Goal: Task Accomplishment & Management: Complete application form

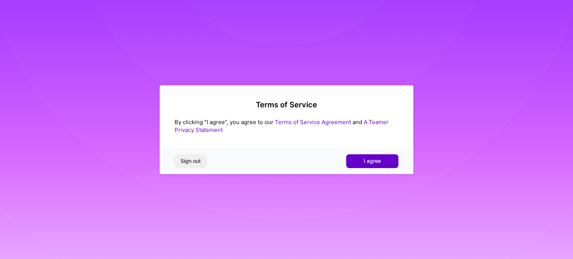
click at [377, 160] on span "I agree" at bounding box center [372, 160] width 17 height 7
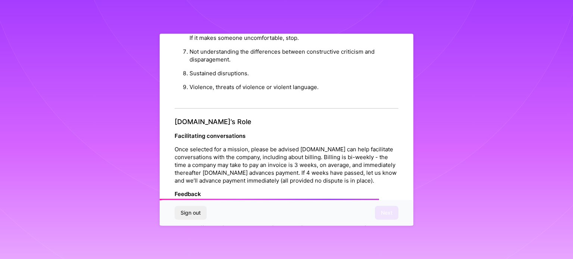
scroll to position [865, 0]
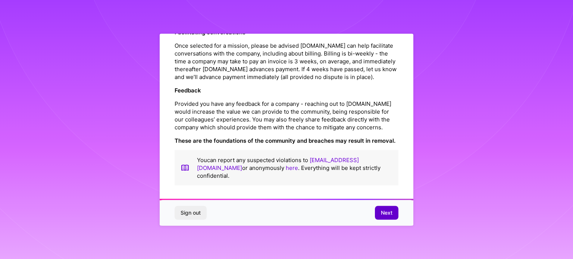
click at [389, 211] on span "Next" at bounding box center [387, 212] width 12 height 7
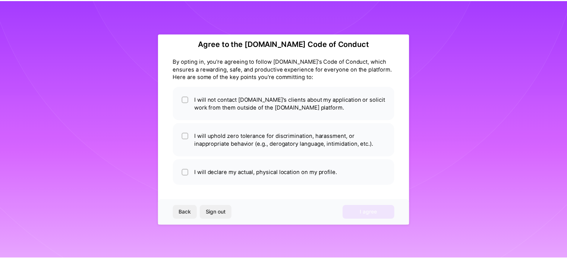
scroll to position [9, 0]
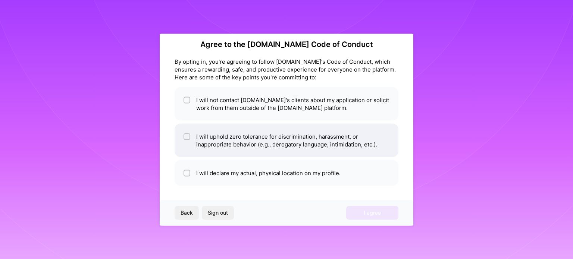
click at [184, 136] on div at bounding box center [186, 136] width 7 height 7
checkbox input "true"
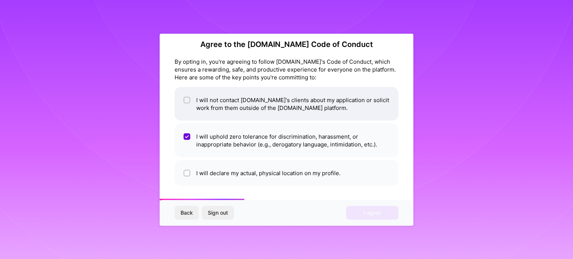
click at [184, 104] on span at bounding box center [186, 104] width 7 height 16
checkbox input "true"
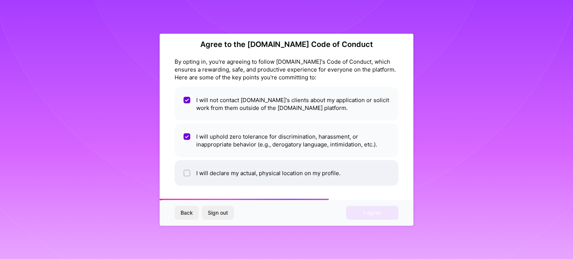
click at [192, 171] on li "I will declare my actual, physical location on my profile." at bounding box center [287, 173] width 224 height 26
checkbox input "true"
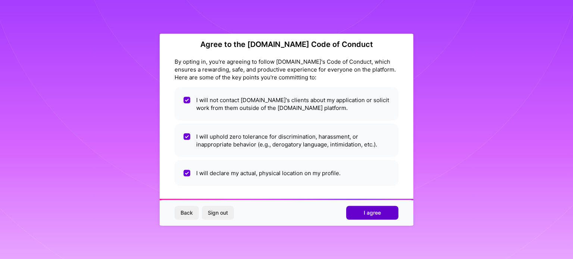
click at [392, 216] on button "I agree" at bounding box center [372, 212] width 52 height 13
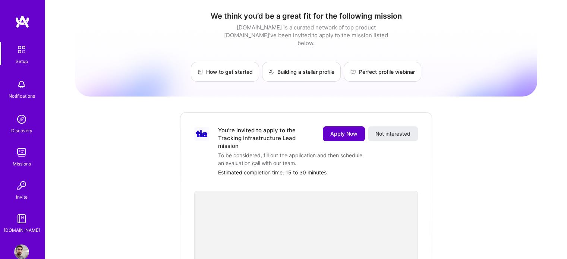
click at [346, 130] on span "Apply Now" at bounding box center [343, 133] width 27 height 7
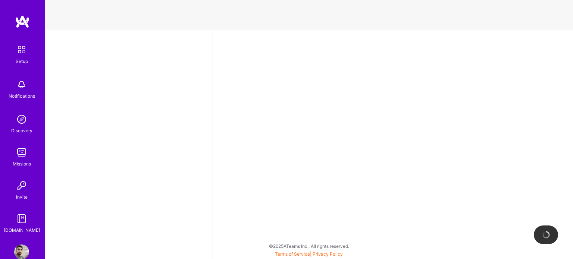
select select "US"
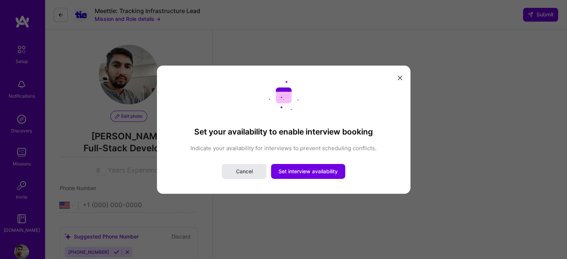
click at [252, 175] on button "Cancel" at bounding box center [244, 171] width 45 height 15
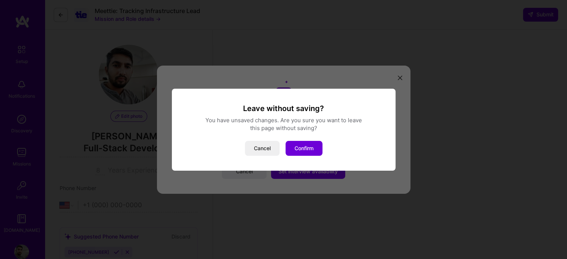
click at [325, 147] on div "Cancel Confirm" at bounding box center [284, 148] width 206 height 15
click at [316, 147] on button "Confirm" at bounding box center [304, 148] width 37 height 15
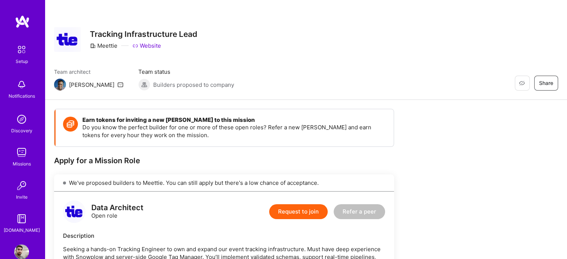
click at [151, 43] on link "Website" at bounding box center [146, 46] width 29 height 8
click at [69, 125] on img at bounding box center [70, 124] width 15 height 15
click at [21, 92] on img at bounding box center [21, 84] width 15 height 15
click at [15, 157] on img at bounding box center [21, 152] width 15 height 15
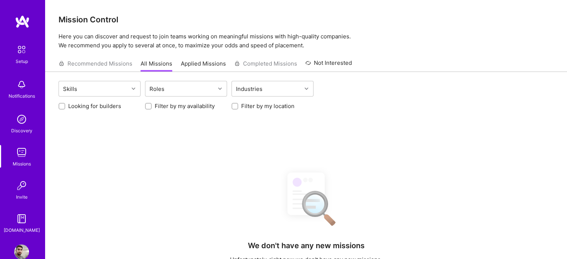
click at [16, 189] on img at bounding box center [21, 185] width 15 height 15
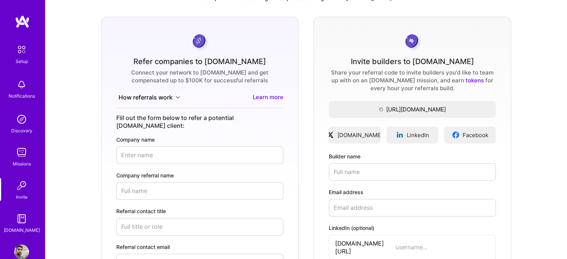
click at [18, 49] on img at bounding box center [22, 50] width 16 height 16
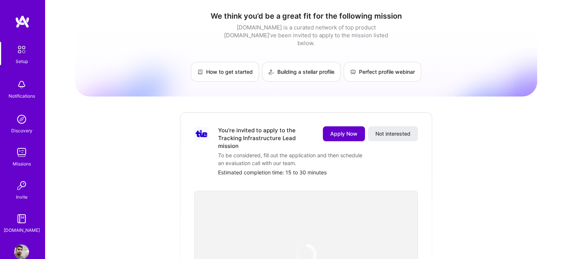
click at [353, 130] on span "Apply Now" at bounding box center [343, 133] width 27 height 7
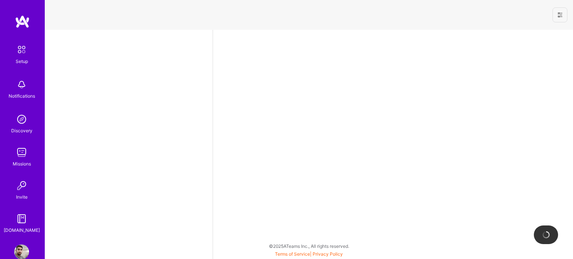
select select "US"
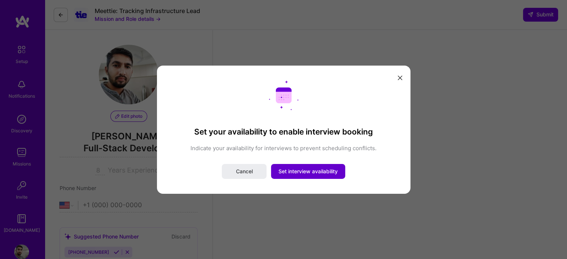
click at [306, 175] on span "Set interview availability" at bounding box center [308, 171] width 59 height 7
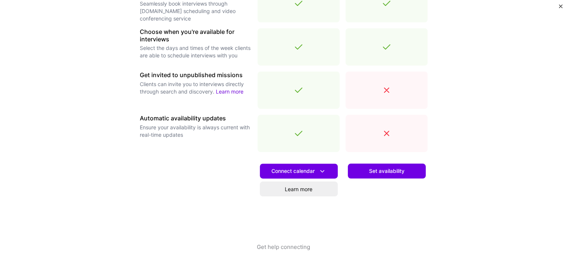
scroll to position [261, 0]
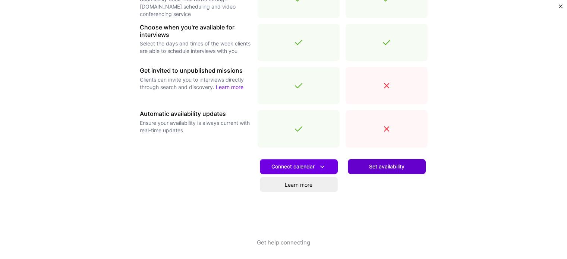
click at [362, 166] on button "Set availability" at bounding box center [387, 166] width 78 height 15
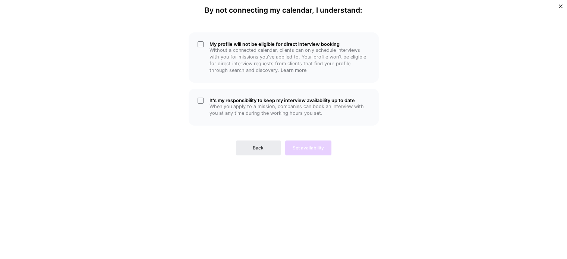
scroll to position [0, 0]
click at [268, 145] on button "Back" at bounding box center [258, 148] width 45 height 15
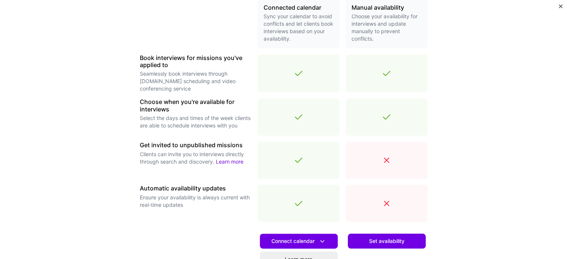
scroll to position [261, 0]
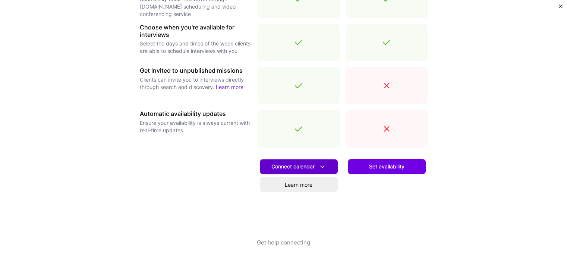
click at [298, 164] on span "Connect calendar" at bounding box center [298, 167] width 55 height 8
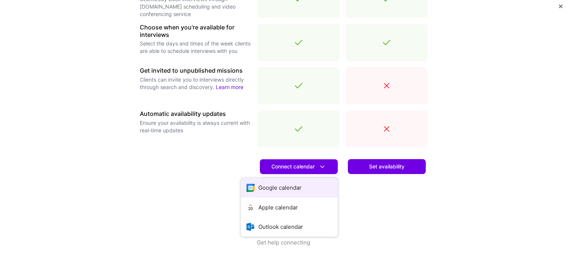
click at [289, 185] on button "Google calendar" at bounding box center [289, 188] width 97 height 20
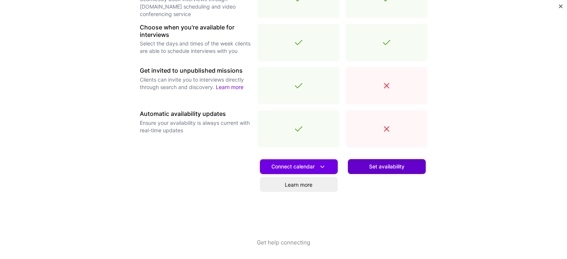
click at [399, 170] on span "Set availability" at bounding box center [386, 166] width 35 height 7
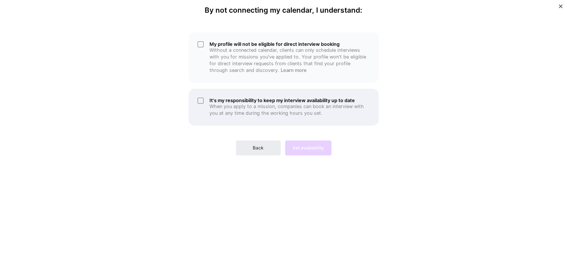
click at [218, 104] on p "When you apply to a mission, companies can book an interview with you at any ti…" at bounding box center [290, 109] width 160 height 13
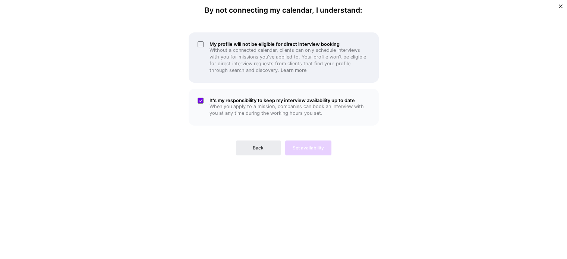
click at [211, 56] on p "Without a connected calendar, clients can only schedule interviews with you for…" at bounding box center [290, 60] width 160 height 27
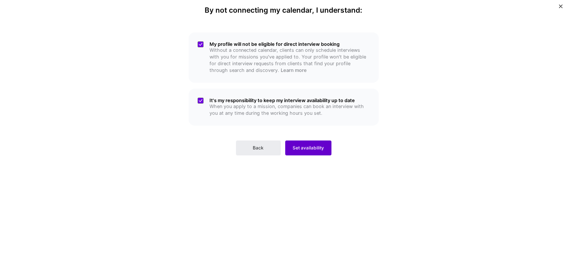
click at [306, 147] on span "Set availability" at bounding box center [308, 148] width 31 height 7
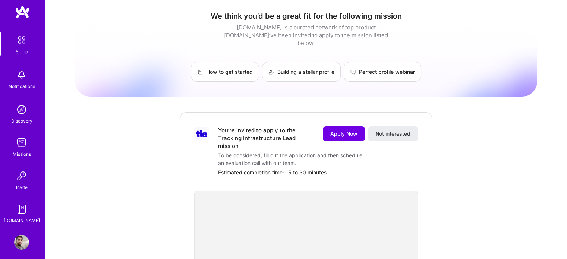
scroll to position [15, 0]
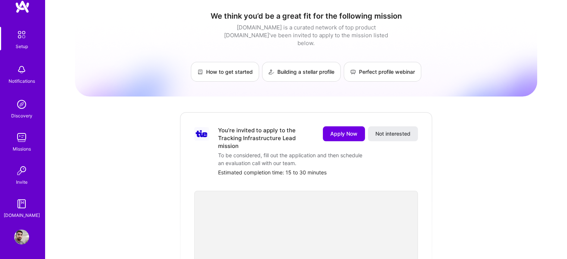
click at [21, 232] on img at bounding box center [21, 237] width 15 height 15
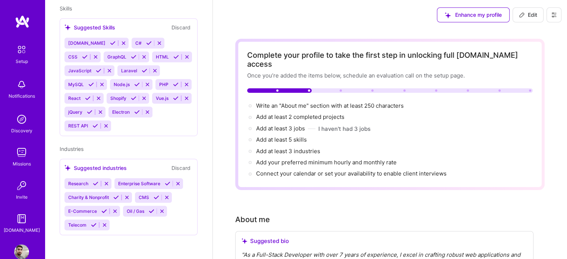
click at [15, 51] on img at bounding box center [22, 50] width 16 height 16
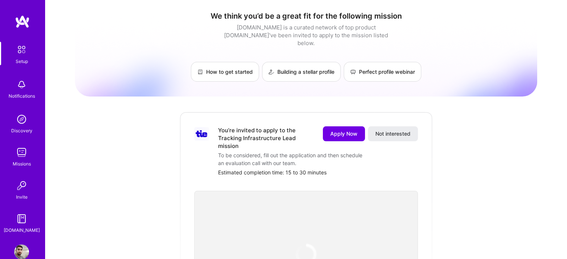
click at [21, 28] on img at bounding box center [22, 21] width 15 height 13
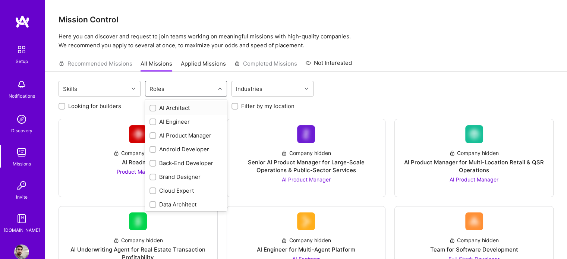
click at [202, 89] on div "Roles" at bounding box center [180, 88] width 70 height 15
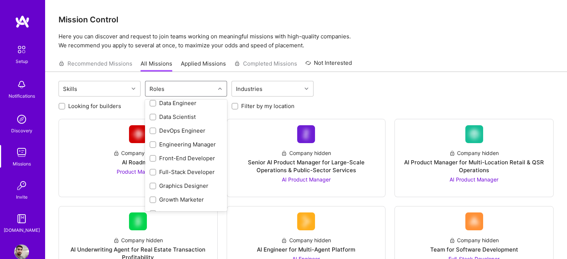
scroll to position [114, 0]
